Goal: Book appointment/travel/reservation

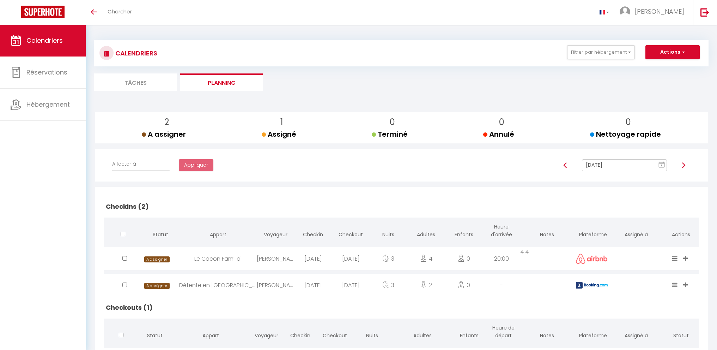
scroll to position [43, 0]
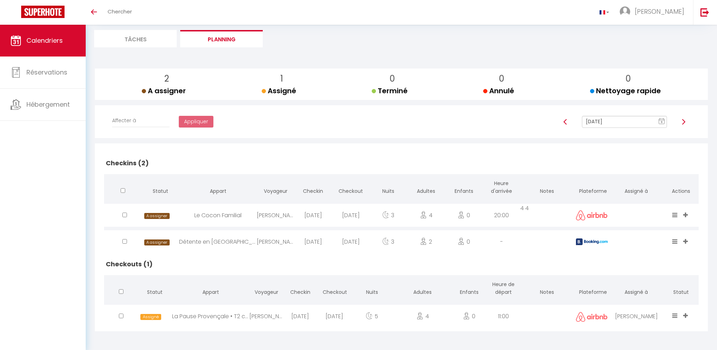
click at [640, 125] on input "[DATE]" at bounding box center [624, 122] width 85 height 12
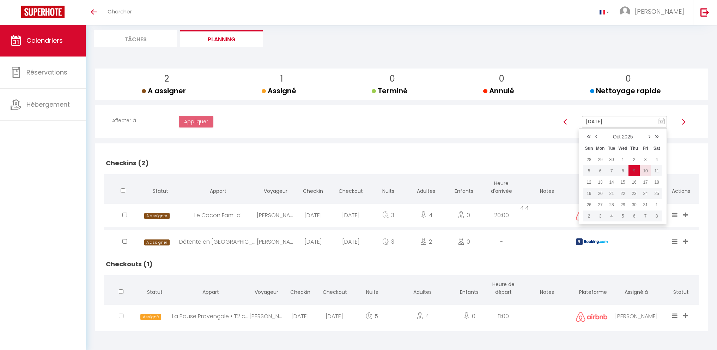
click at [644, 168] on td "10" at bounding box center [645, 170] width 11 height 11
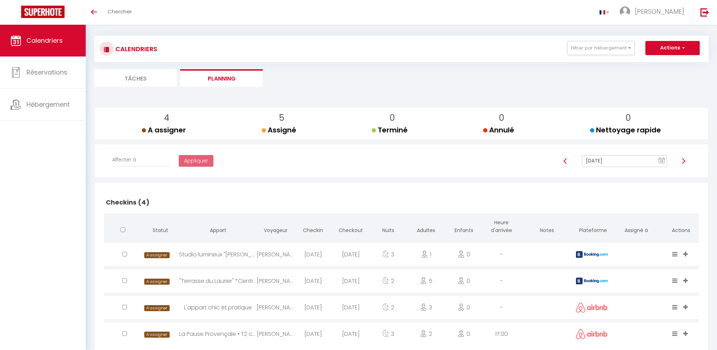
scroll to position [0, 0]
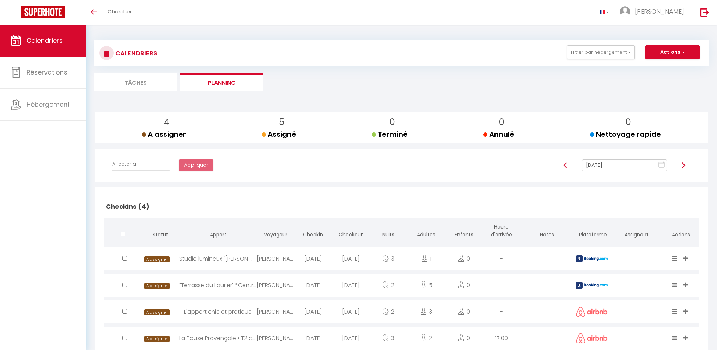
click at [624, 168] on input "[DATE]" at bounding box center [624, 165] width 85 height 12
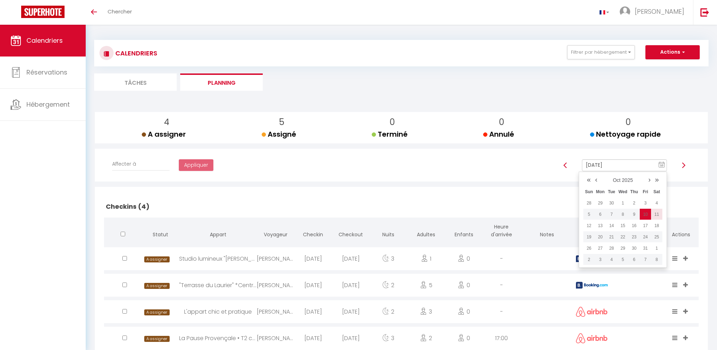
click at [656, 212] on td "11" at bounding box center [656, 214] width 11 height 11
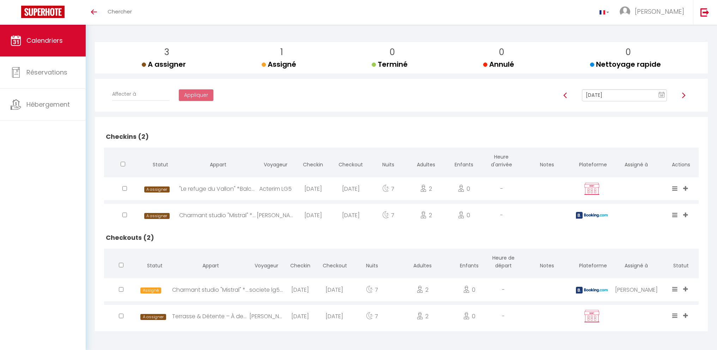
scroll to position [70, 0]
click at [616, 95] on input "[DATE]" at bounding box center [624, 95] width 85 height 12
click at [591, 158] on td "12" at bounding box center [589, 155] width 11 height 11
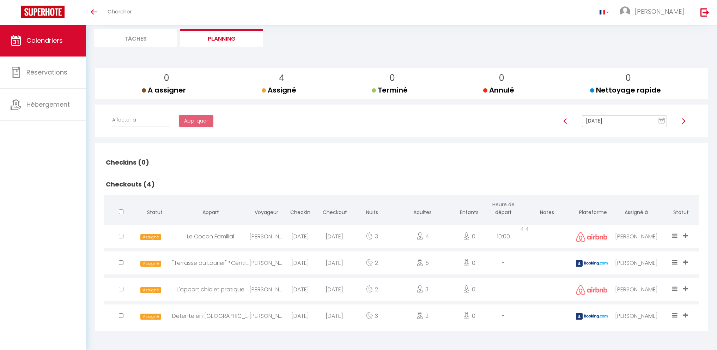
scroll to position [44, 0]
click at [613, 123] on input "[DATE]" at bounding box center [624, 121] width 85 height 12
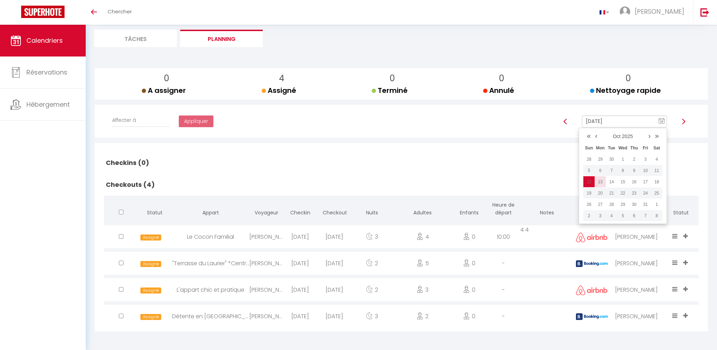
click at [602, 180] on td "13" at bounding box center [600, 181] width 11 height 11
type input "[DATE]"
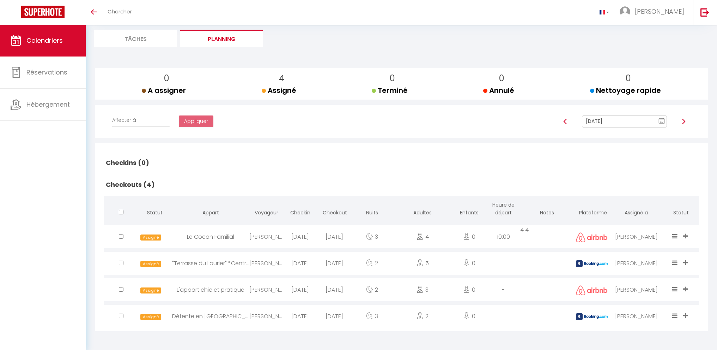
checkbox input "false"
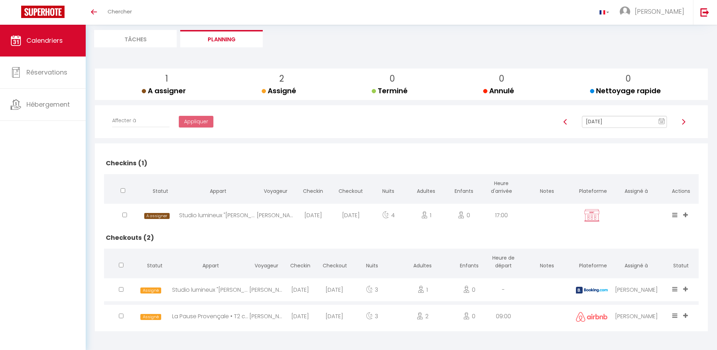
click at [597, 122] on input "[DATE]" at bounding box center [624, 122] width 85 height 12
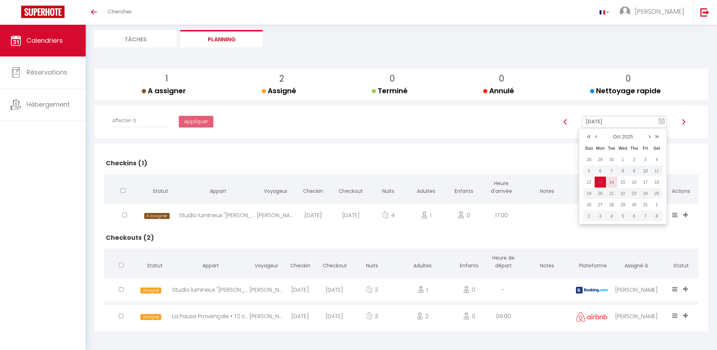
click at [612, 180] on td "14" at bounding box center [611, 181] width 11 height 11
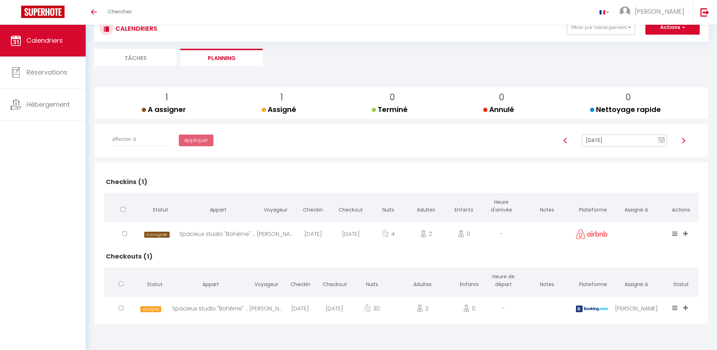
scroll to position [25, 0]
click at [606, 142] on input "[DATE]" at bounding box center [624, 140] width 85 height 12
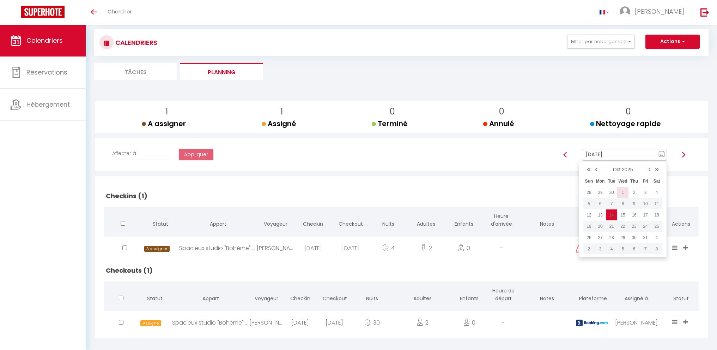
scroll to position [0, 0]
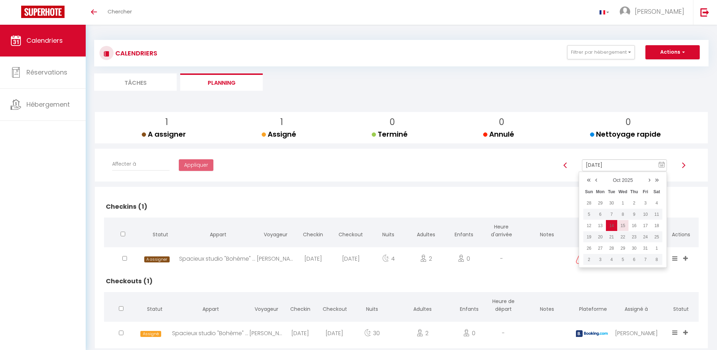
click at [622, 226] on td "15" at bounding box center [623, 225] width 11 height 11
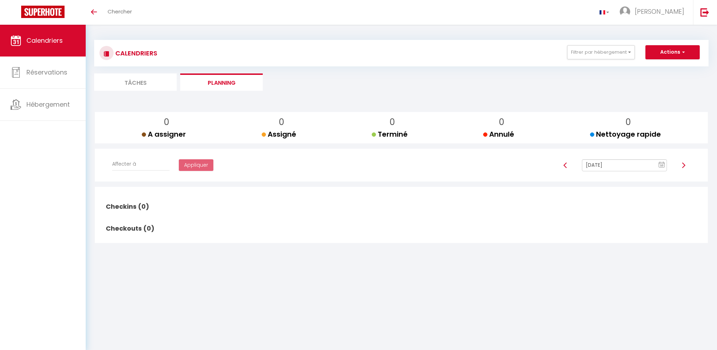
scroll to position [25, 0]
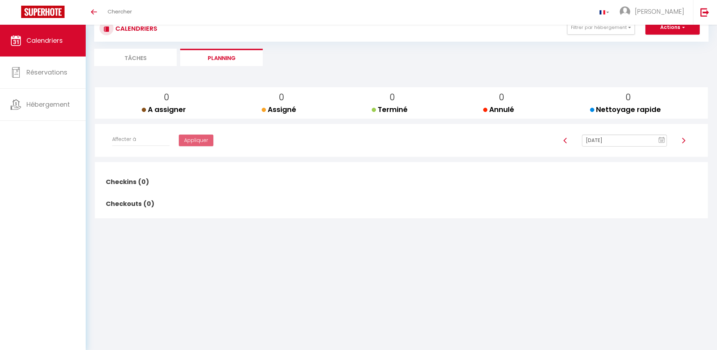
click at [621, 145] on input "[DATE]" at bounding box center [624, 140] width 85 height 12
click at [635, 198] on td "16" at bounding box center [634, 200] width 11 height 11
click at [612, 135] on input "[DATE]" at bounding box center [624, 140] width 85 height 12
click at [646, 197] on td "17" at bounding box center [645, 200] width 11 height 11
type input "[DATE]"
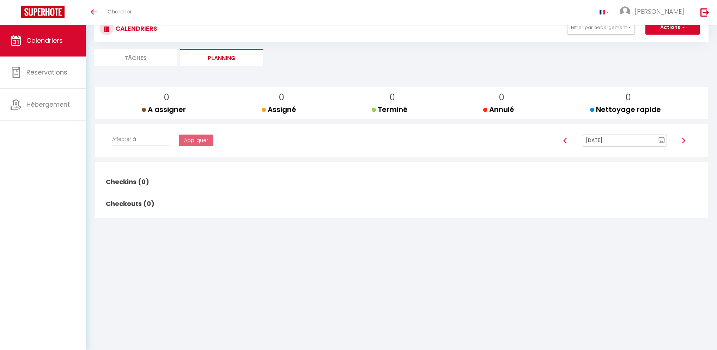
checkbox input "false"
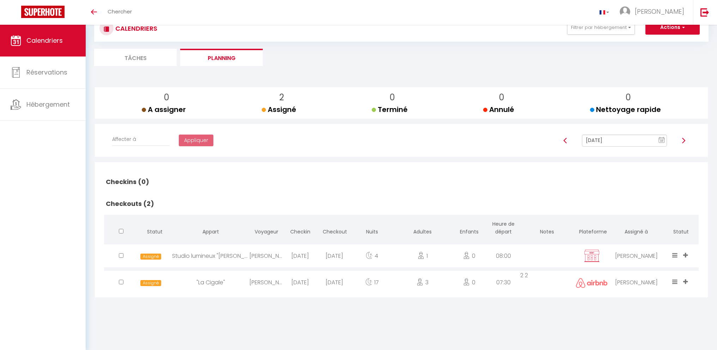
drag, startPoint x: 625, startPoint y: 142, endPoint x: 626, endPoint y: 150, distance: 9.0
click at [624, 142] on input "[DATE]" at bounding box center [624, 140] width 85 height 12
click at [654, 197] on td "18" at bounding box center [656, 200] width 11 height 11
type input "[DATE]"
checkbox input "false"
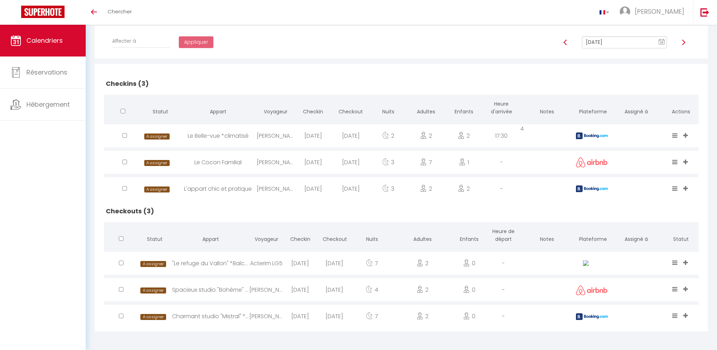
scroll to position [29, 0]
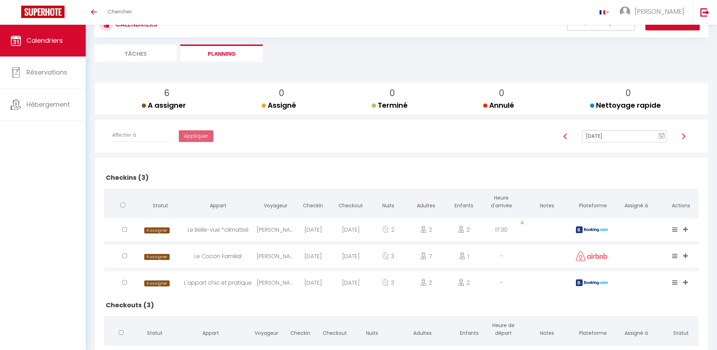
click at [607, 136] on input "[DATE]" at bounding box center [624, 136] width 85 height 12
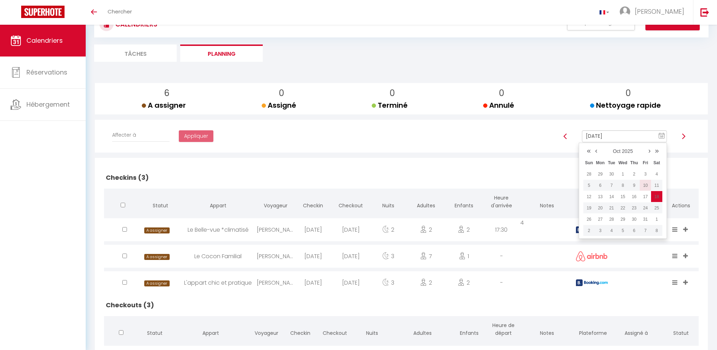
click at [646, 184] on td "10" at bounding box center [645, 185] width 11 height 11
type input "[DATE]"
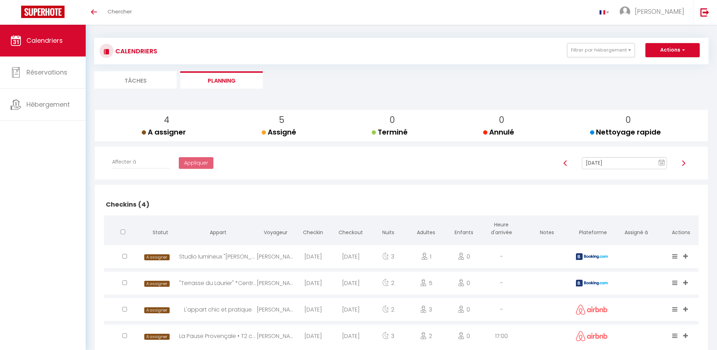
scroll to position [0, 0]
